Goal: Book appointment/travel/reservation

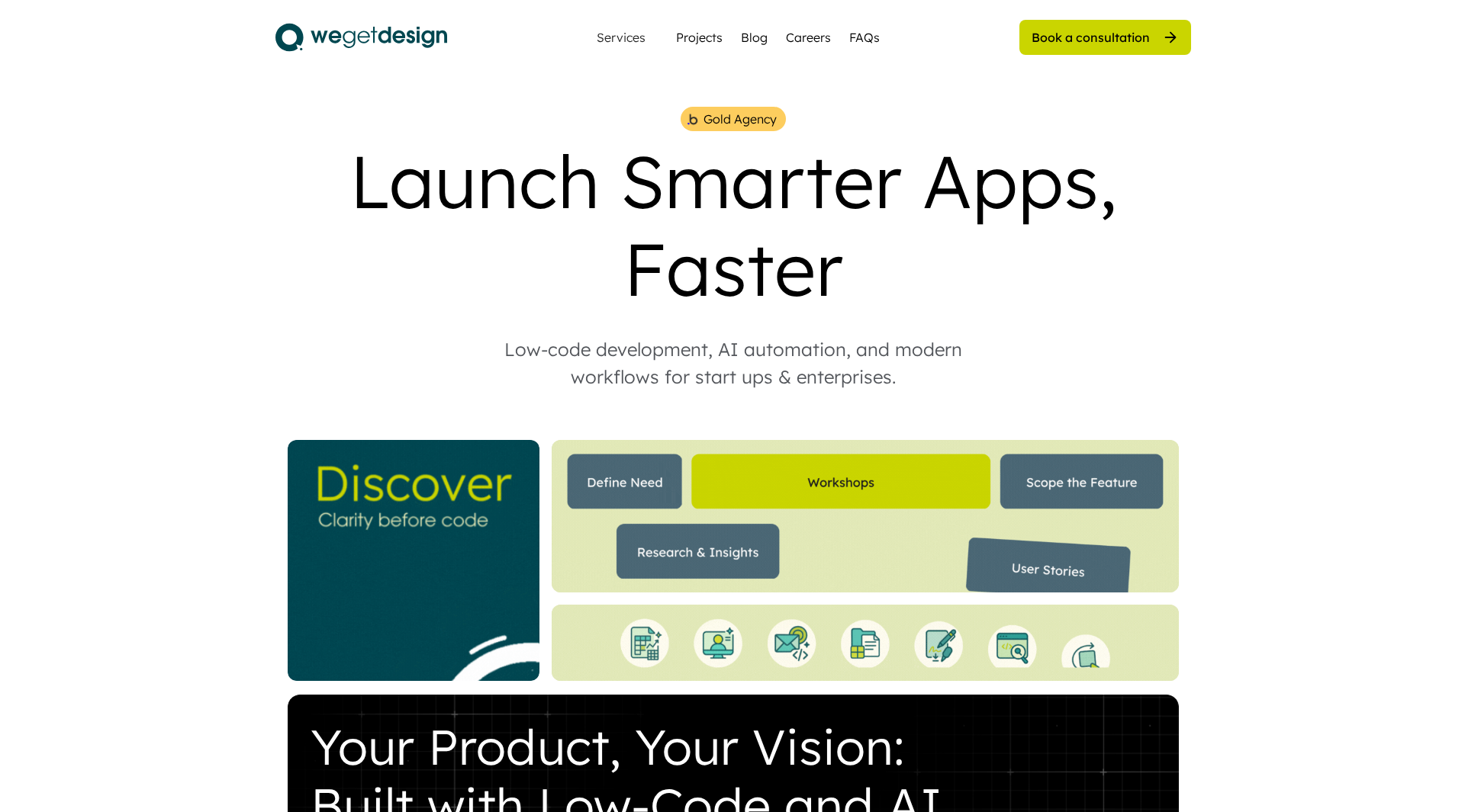
scroll to position [252, 0]
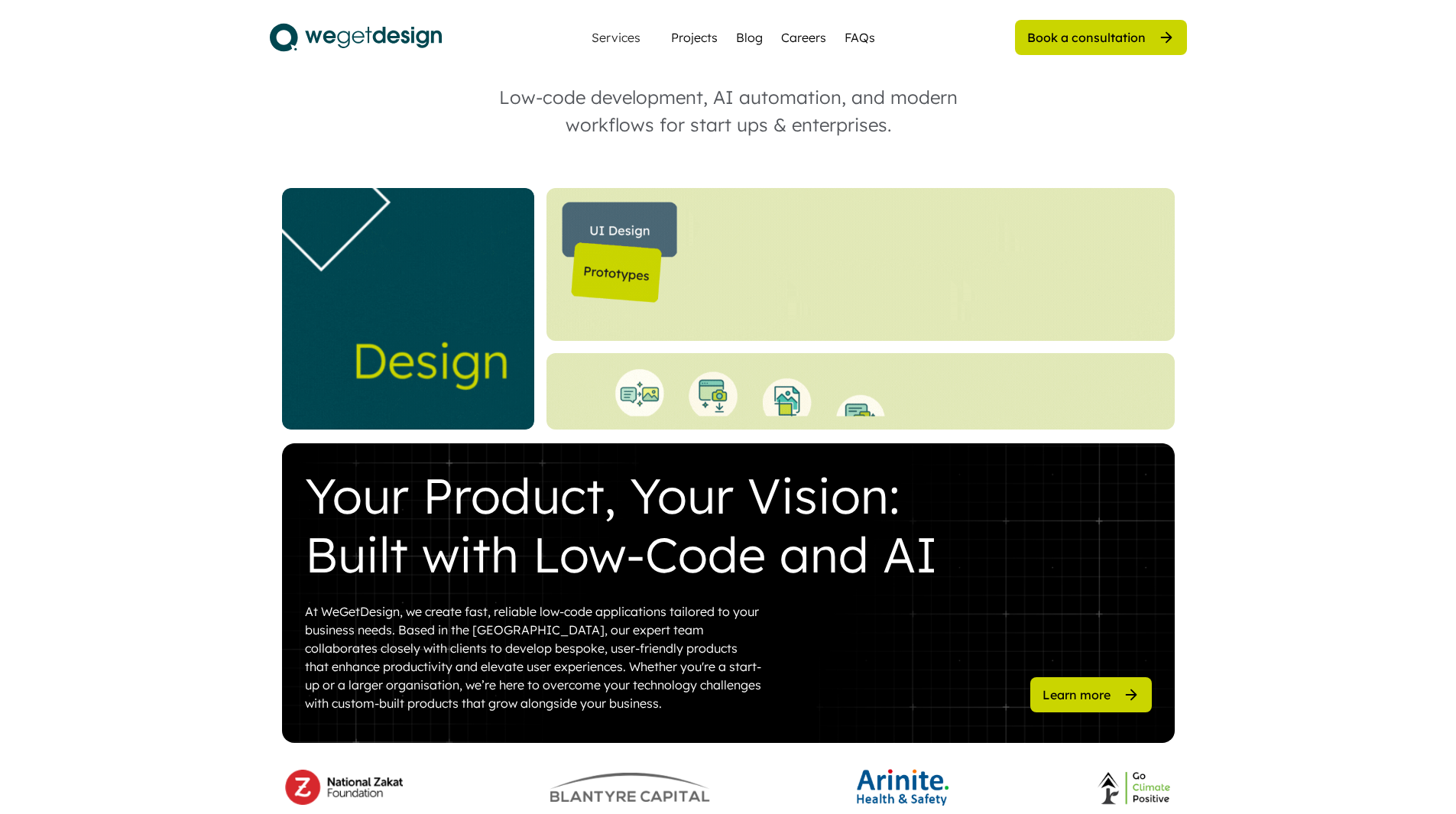
click at [1104, 41] on div "Book a consultation" at bounding box center [1086, 37] width 118 height 17
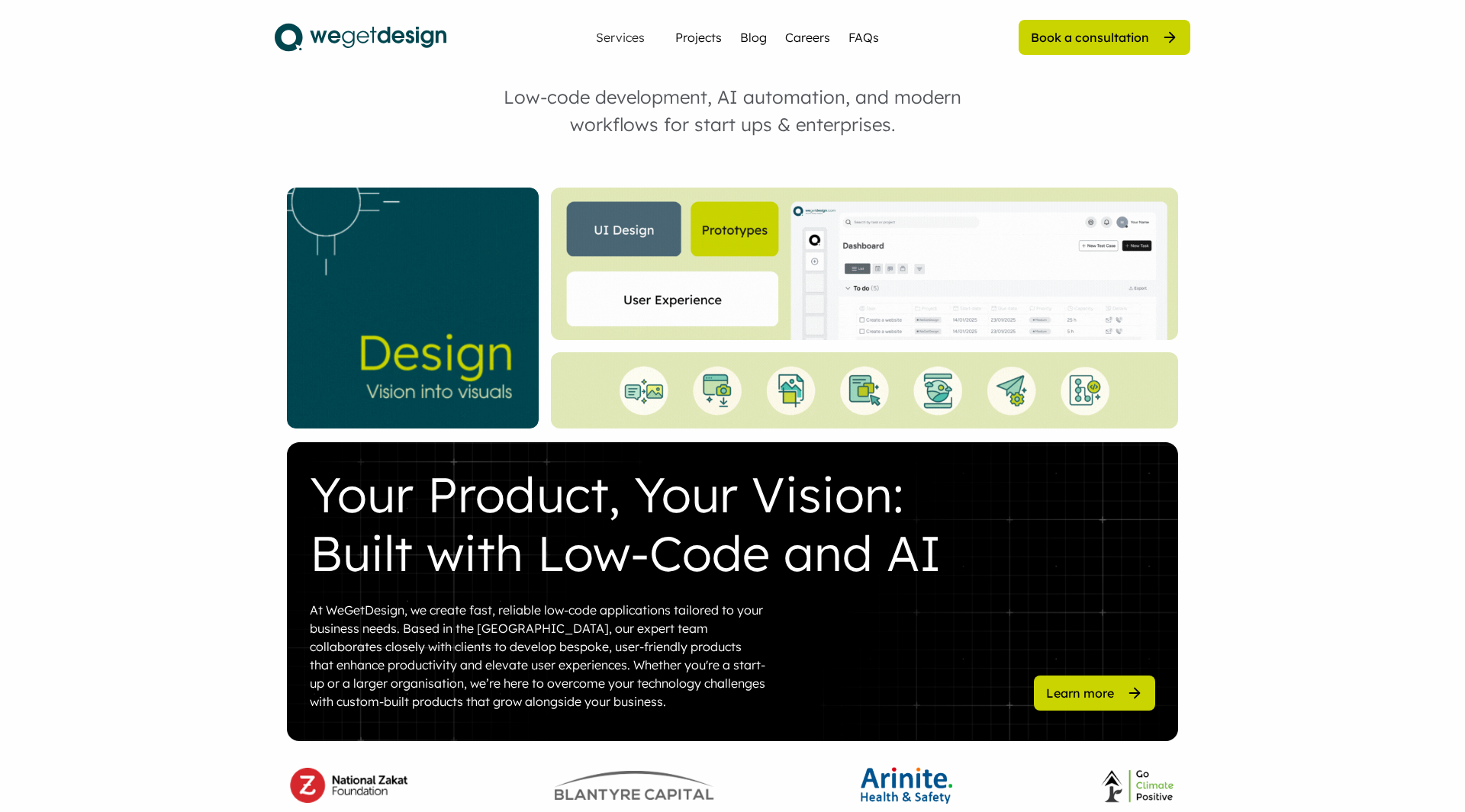
scroll to position [0, 0]
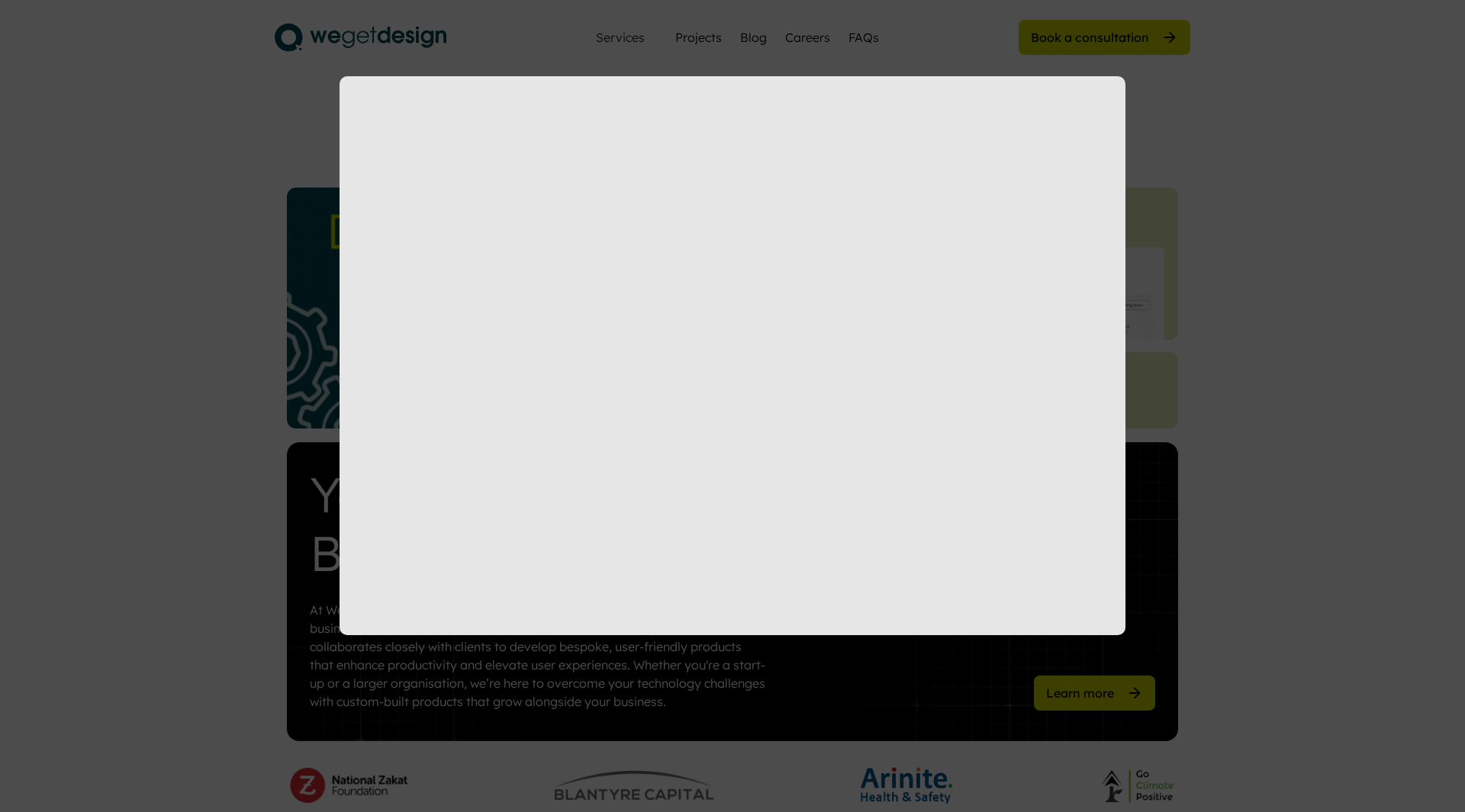
click at [654, 640] on div at bounding box center [732, 406] width 1465 height 812
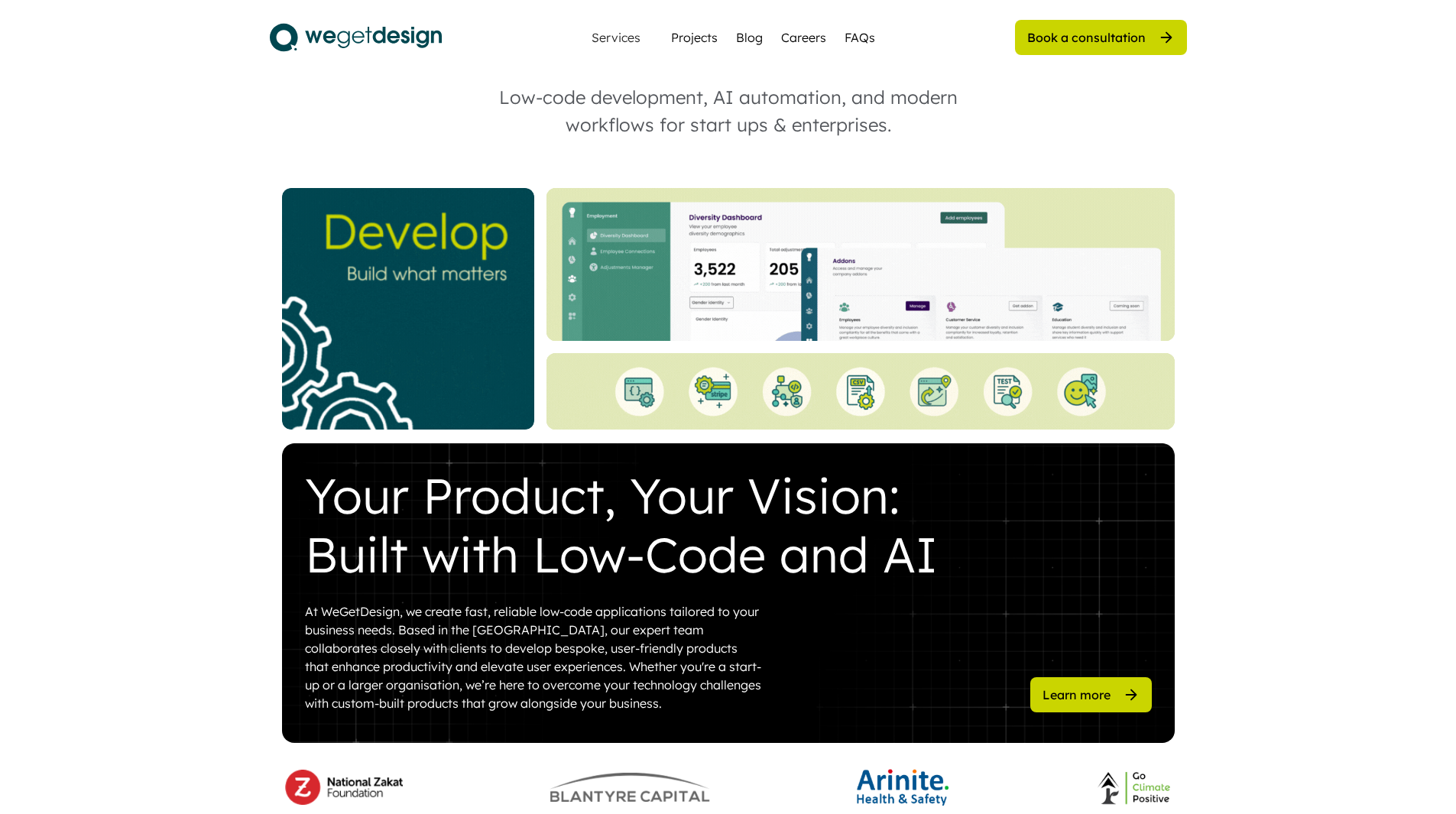
click at [1027, 26] on div "Book a consultation" at bounding box center [1101, 37] width 172 height 35
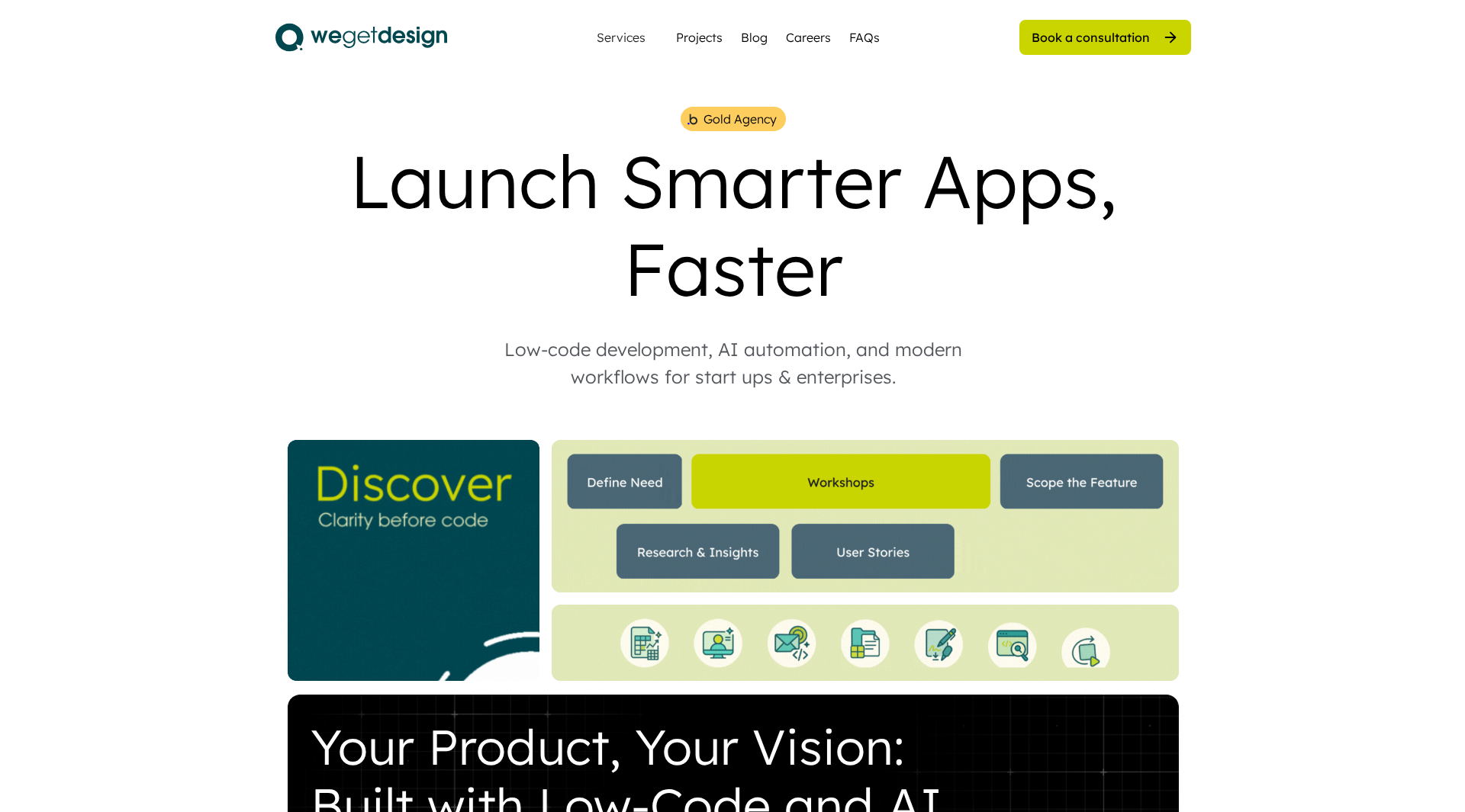
scroll to position [252, 0]
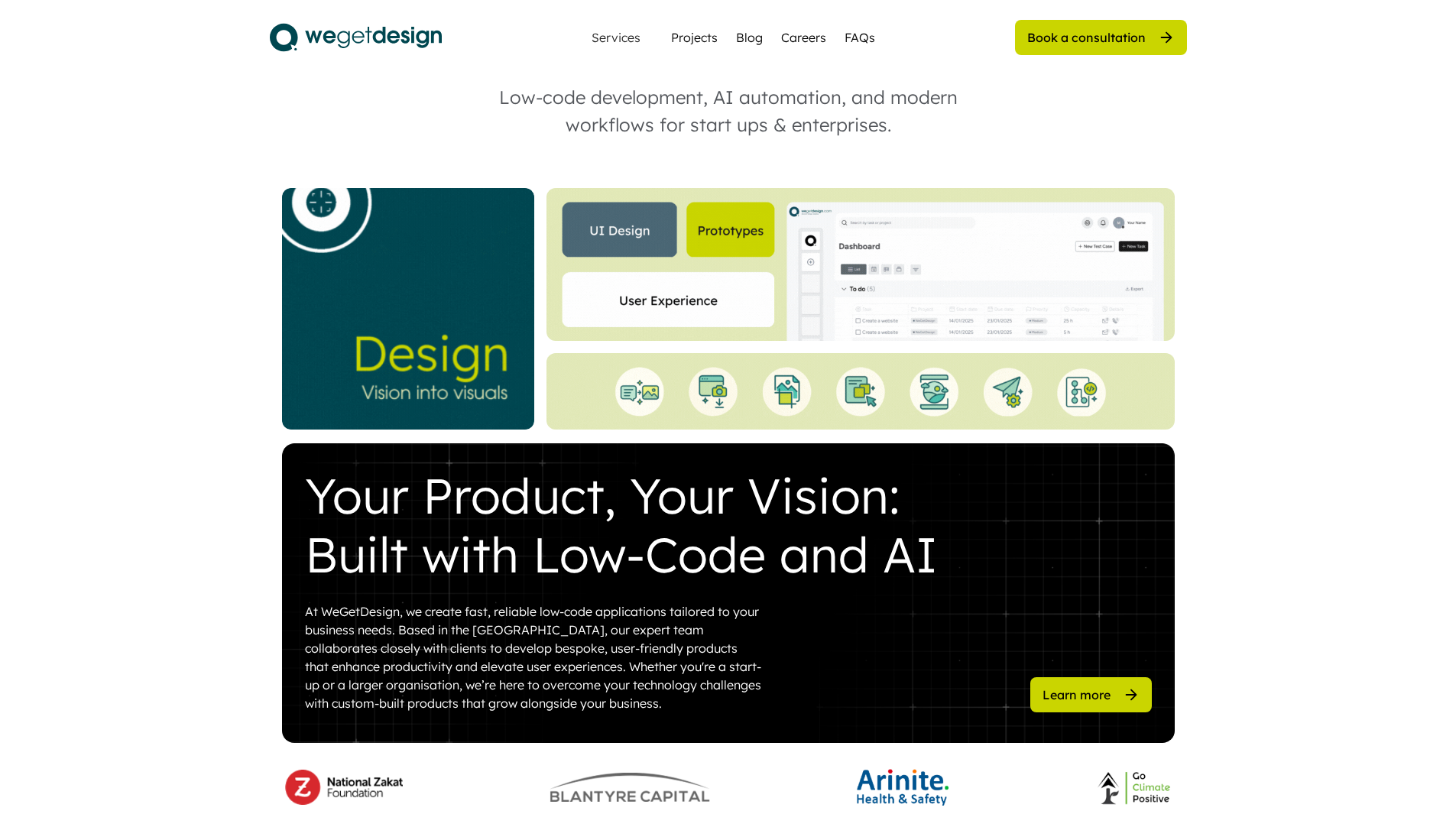
click at [1048, 26] on div "Book a consultation" at bounding box center [1101, 37] width 172 height 35
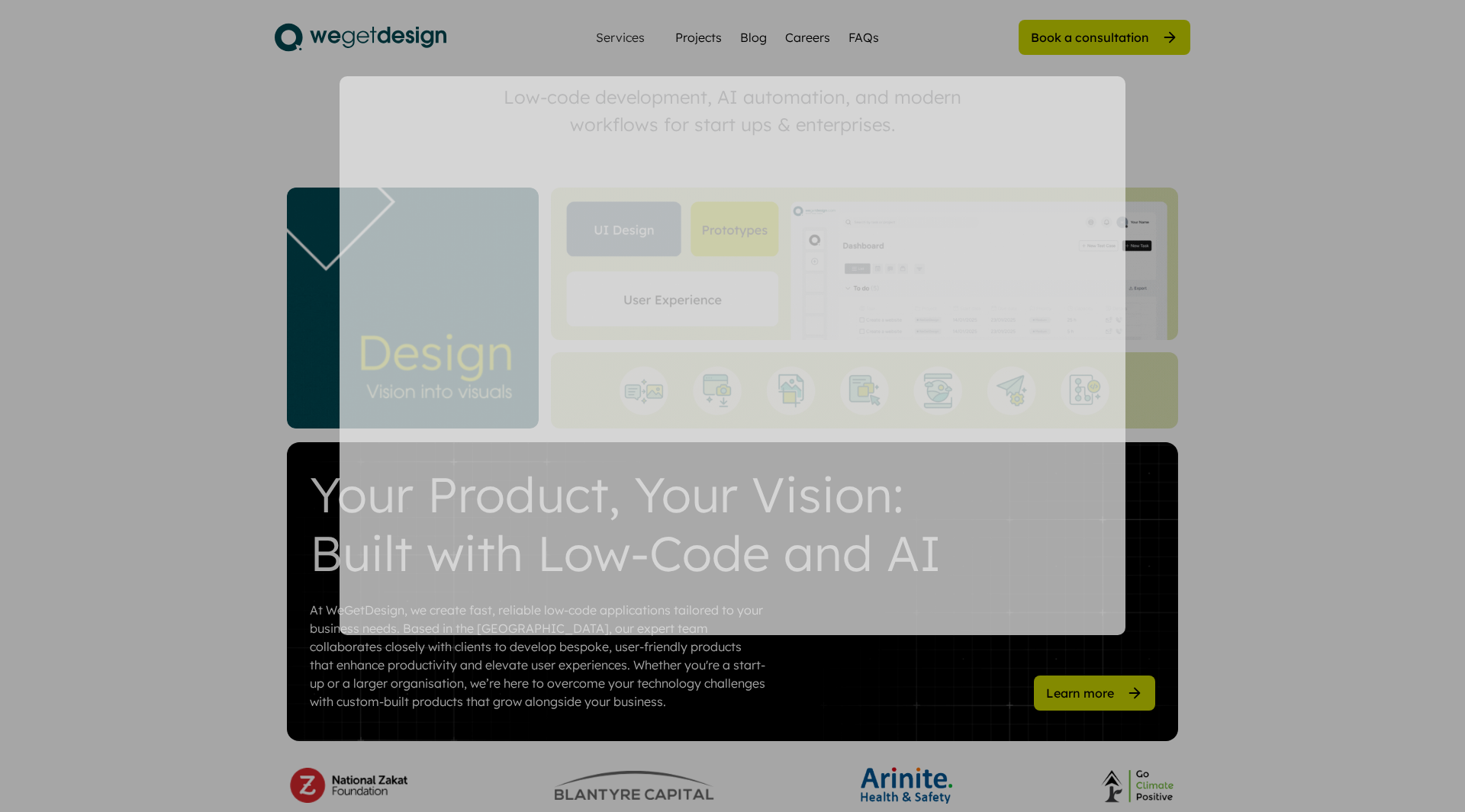
scroll to position [0, 0]
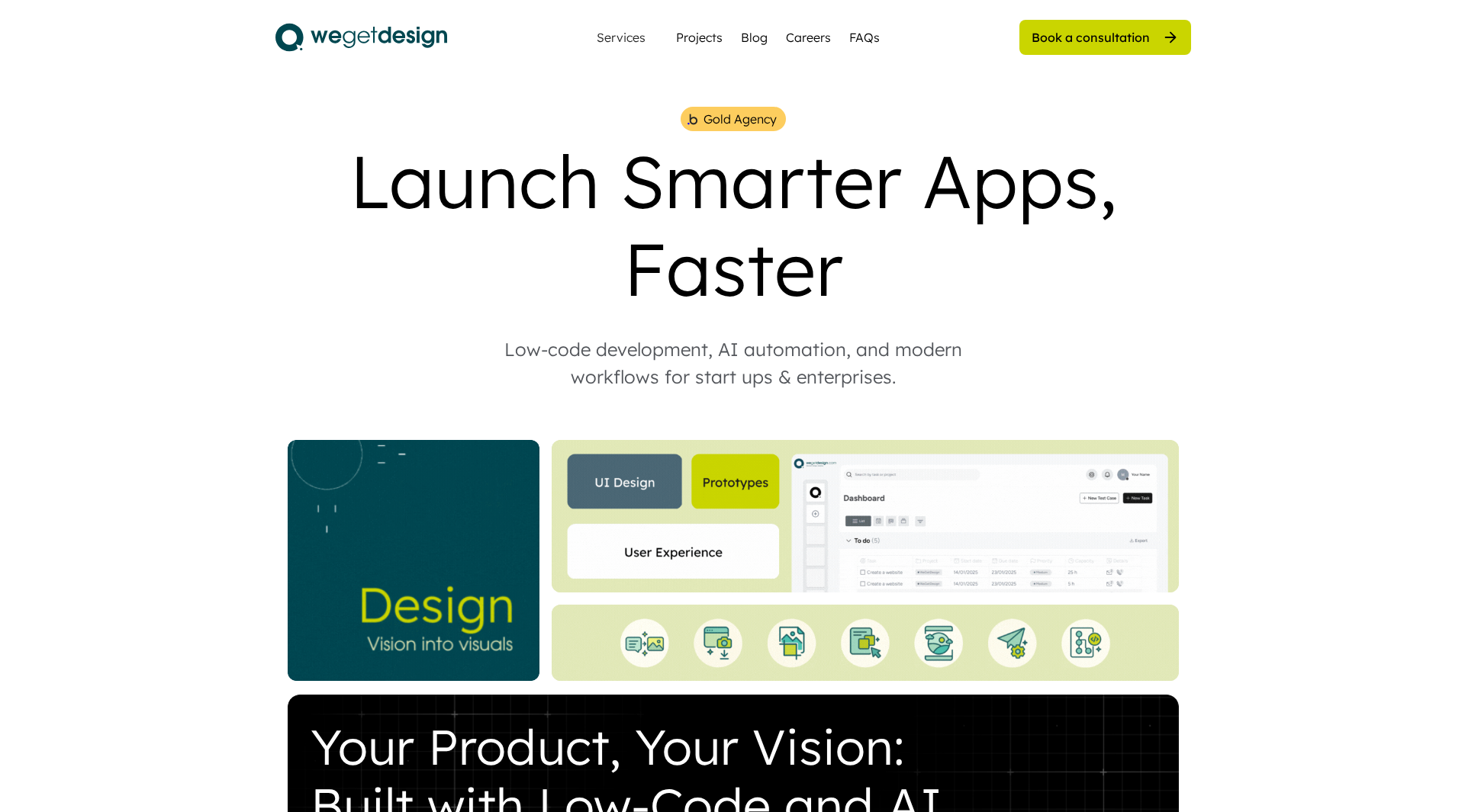
scroll to position [252, 0]
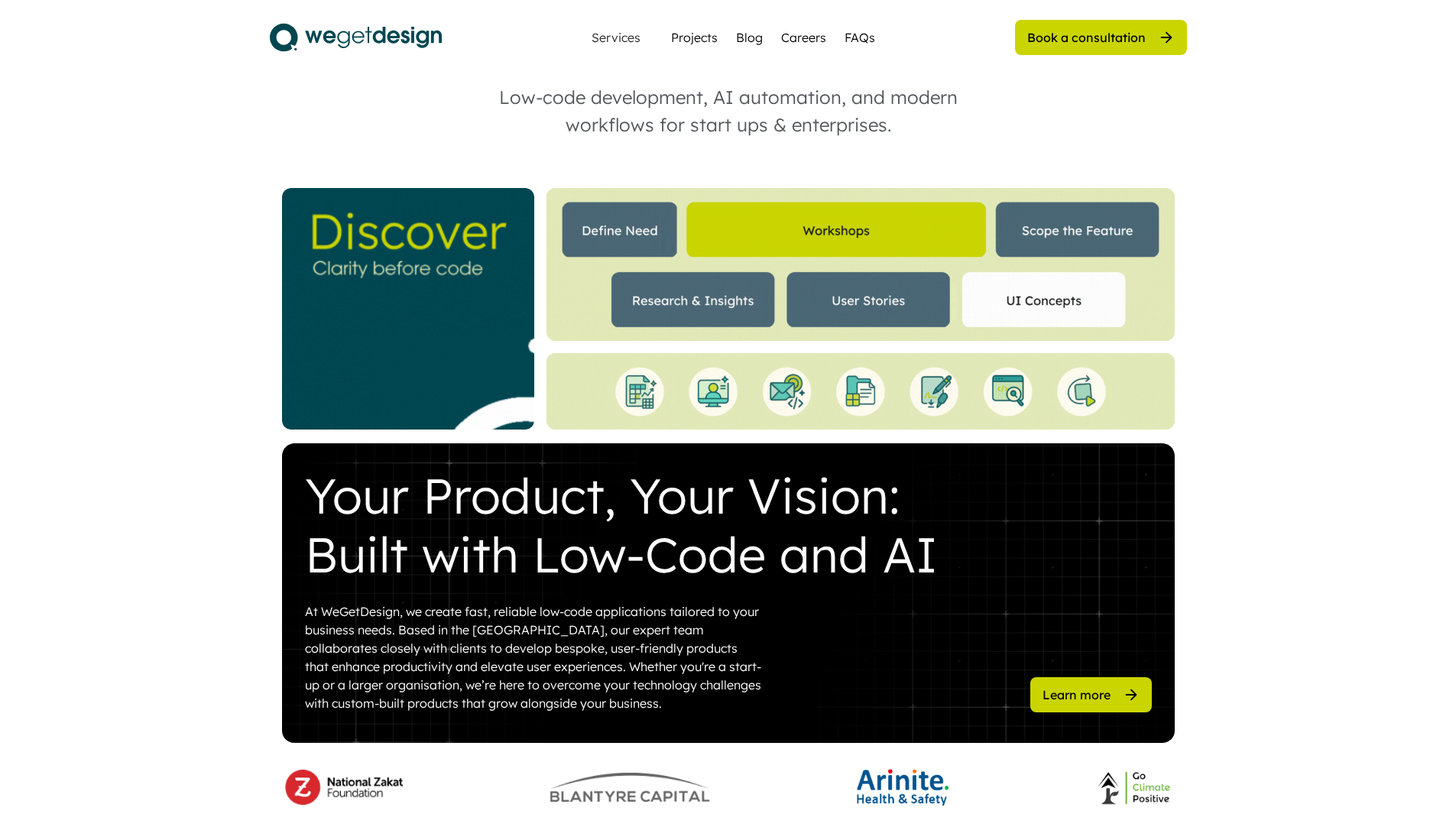
click at [1096, 54] on div "Book a consultation" at bounding box center [1101, 37] width 172 height 35
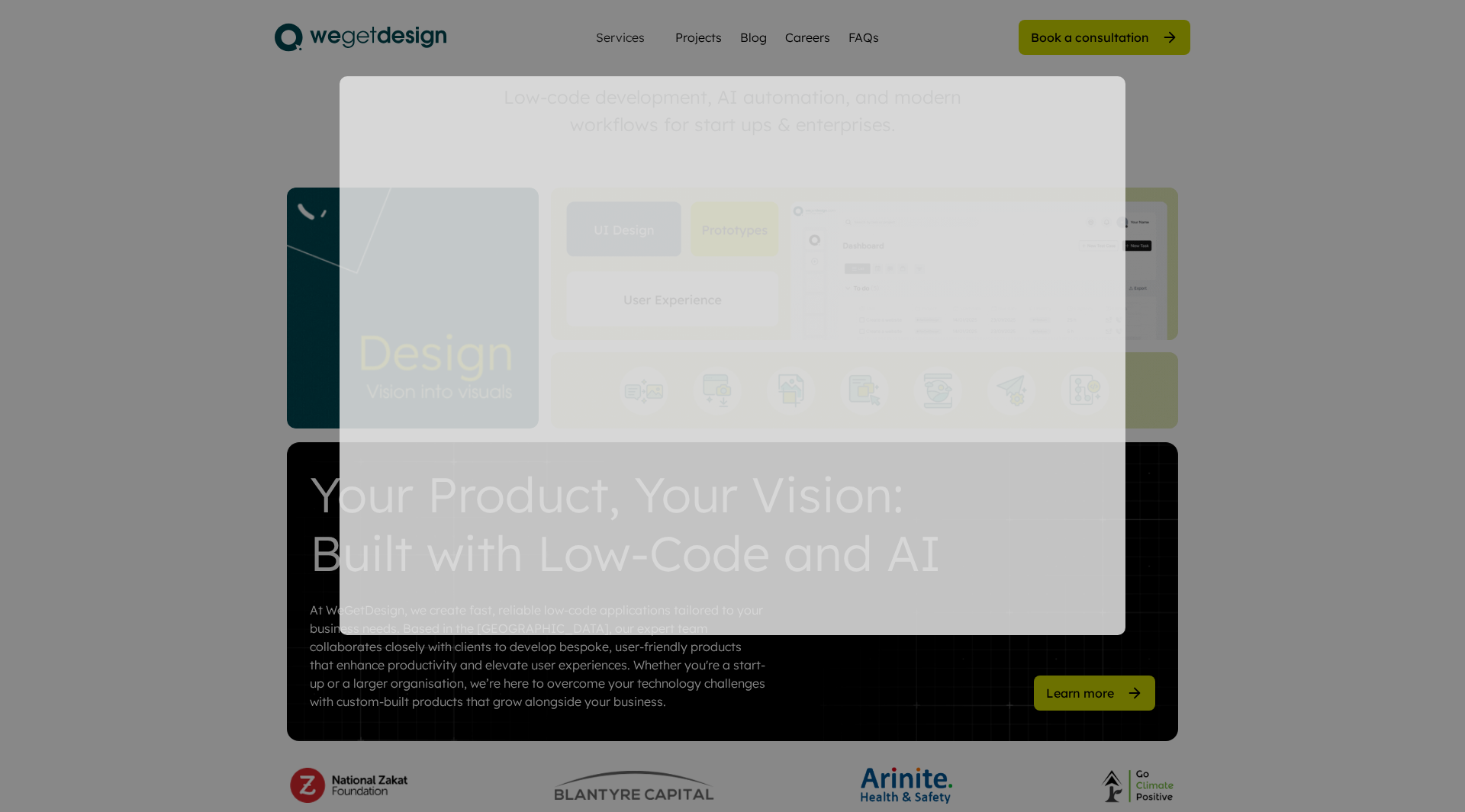
scroll to position [0, 0]
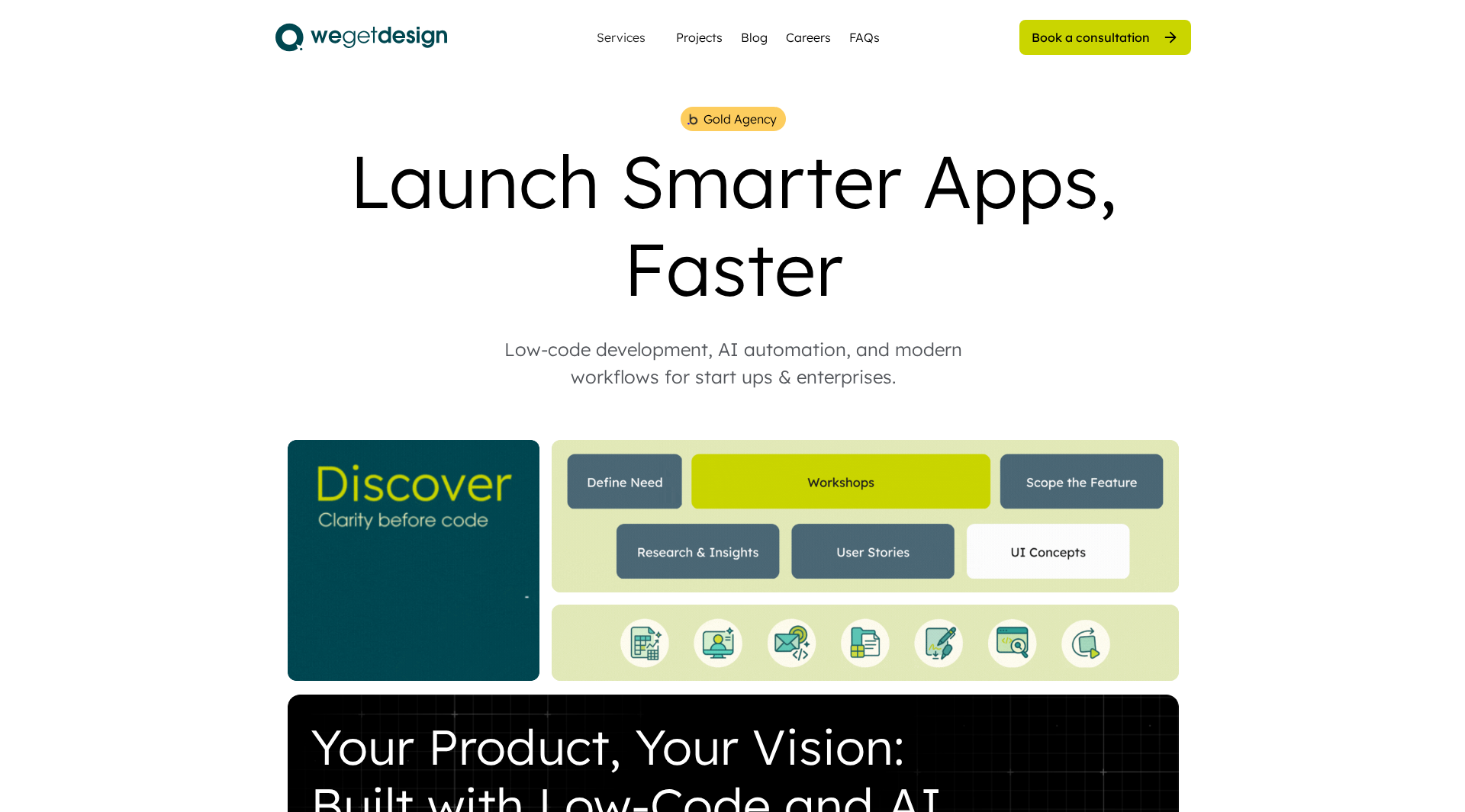
scroll to position [252, 0]
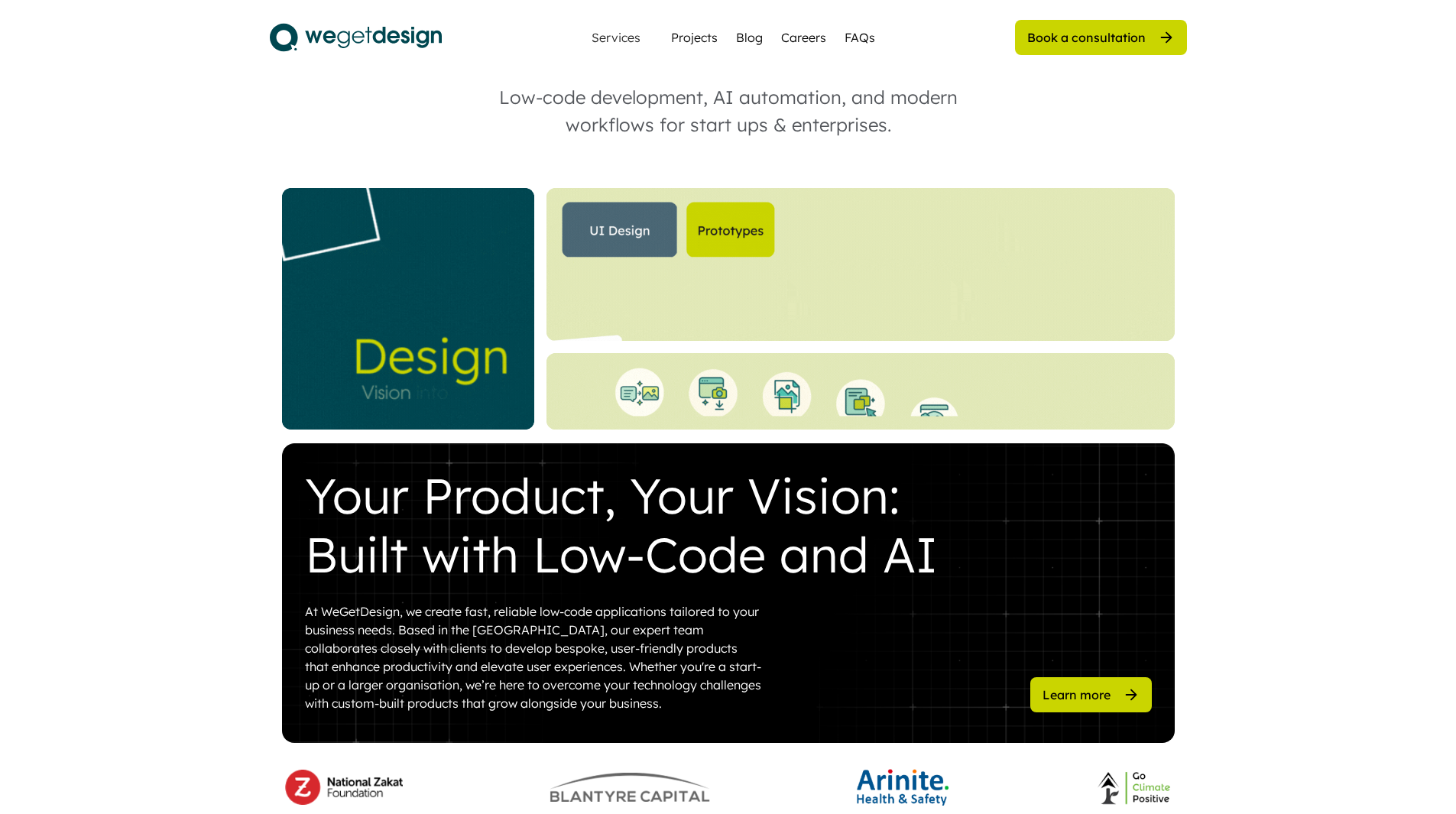
click at [1135, 35] on div "Book a consultation" at bounding box center [1086, 37] width 118 height 17
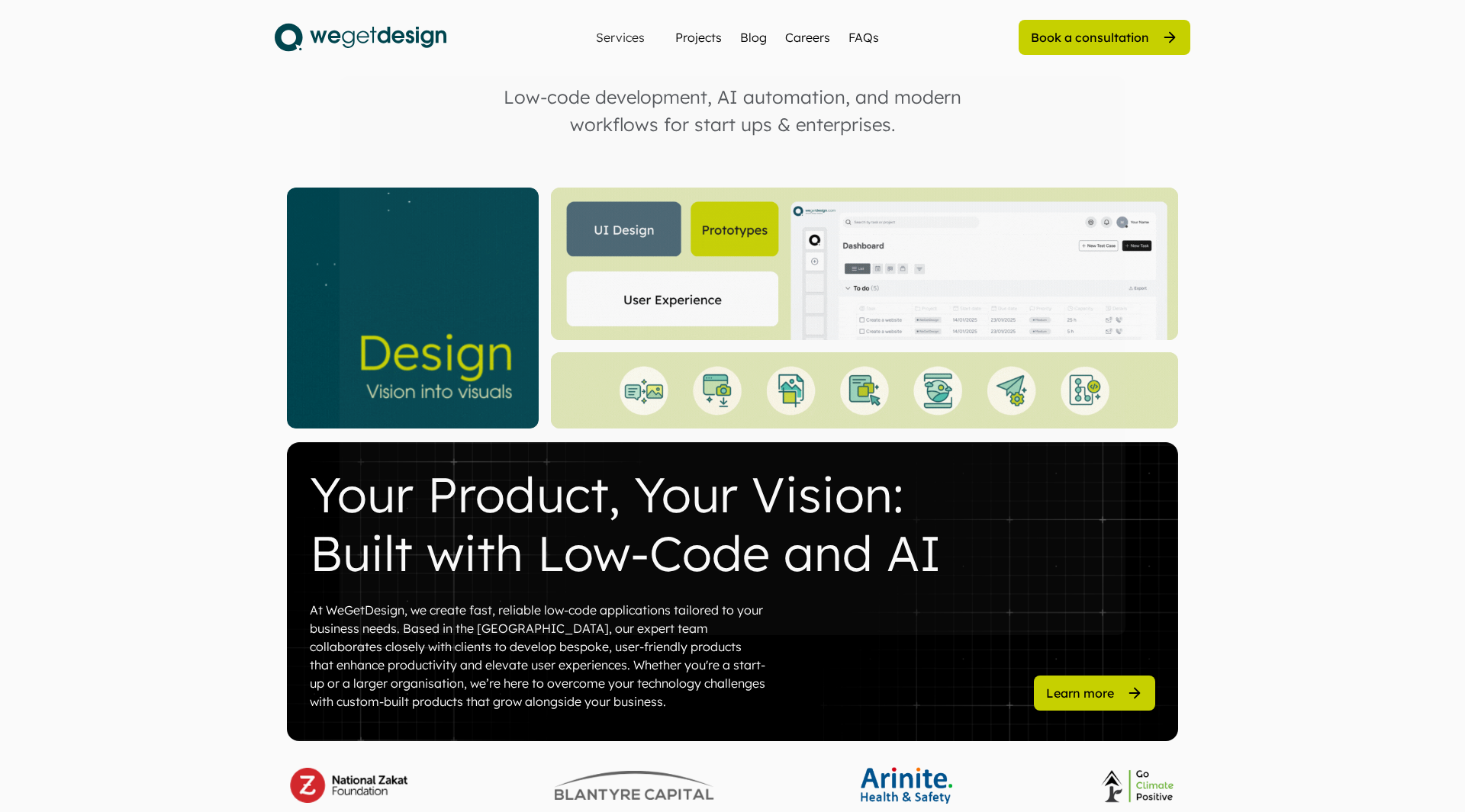
scroll to position [0, 0]
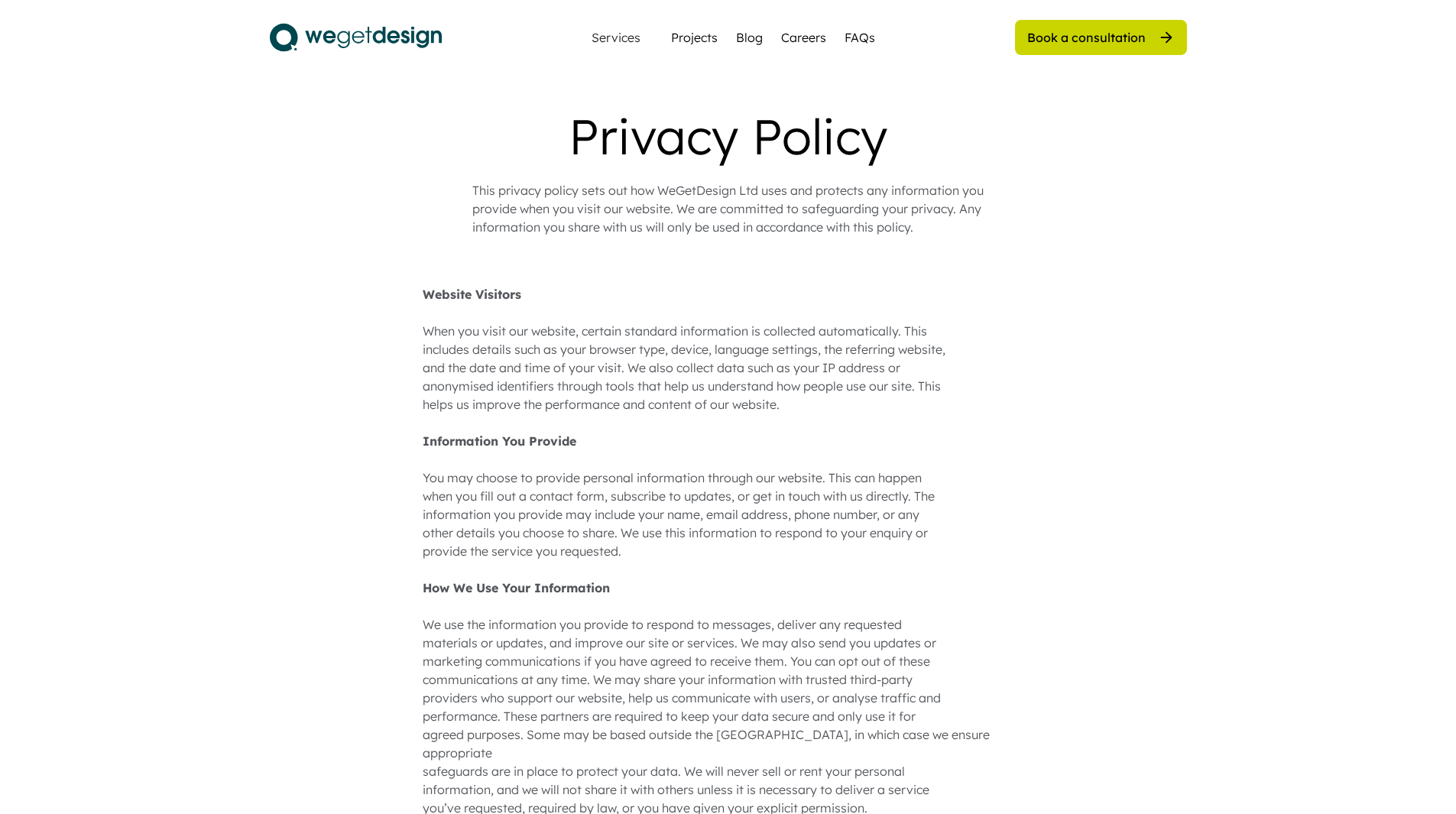
scroll to position [1107, 0]
